Goal: Navigation & Orientation: Find specific page/section

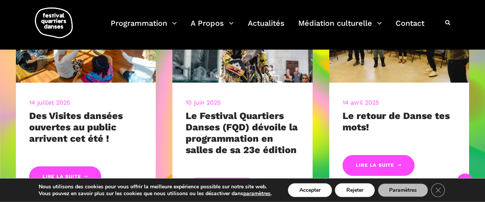
scroll to position [355, 0]
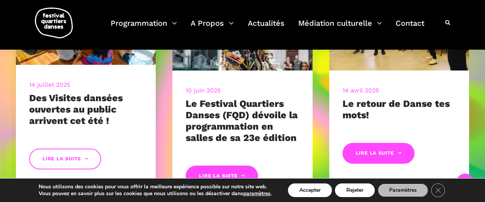
click at [67, 158] on link "Lire la suite" at bounding box center [65, 159] width 72 height 21
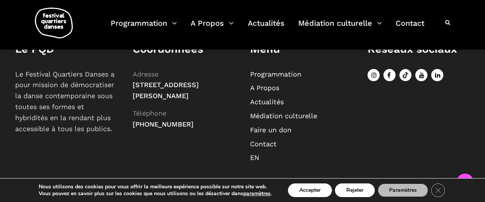
scroll to position [907, 0]
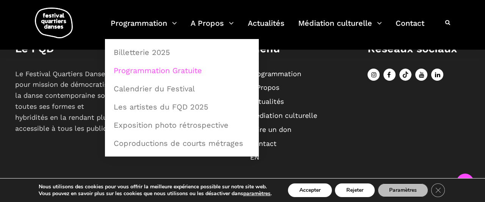
click at [159, 68] on link "Programmation Gratuite" at bounding box center [182, 70] width 146 height 17
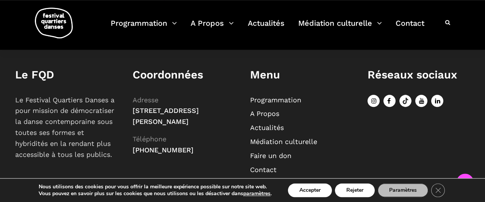
scroll to position [794, 0]
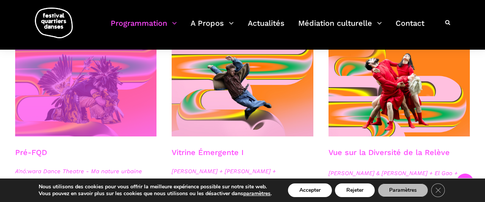
scroll to position [237, 0]
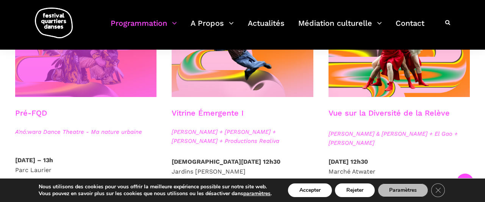
click at [61, 83] on span at bounding box center [85, 49] width 141 height 95
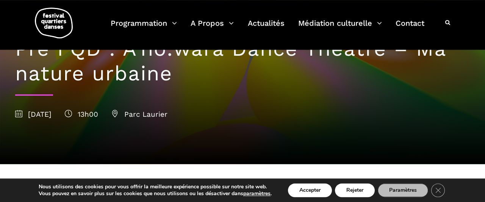
scroll to position [61, 0]
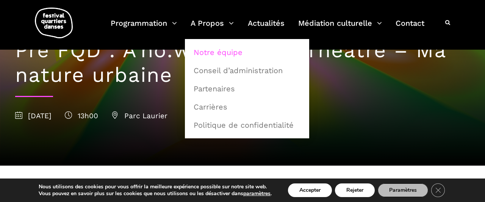
click at [223, 52] on link "Notre équipe" at bounding box center [247, 52] width 116 height 17
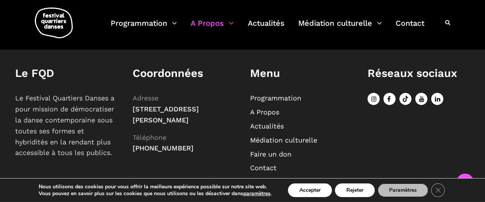
scroll to position [655, 0]
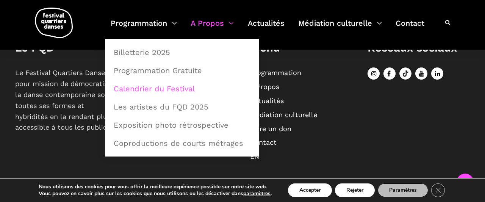
click at [166, 88] on link "Calendrier du Festival" at bounding box center [182, 88] width 146 height 17
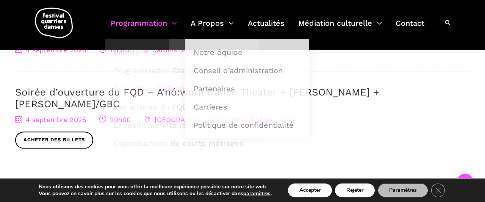
scroll to position [237, 0]
